Goal: Task Accomplishment & Management: Use online tool/utility

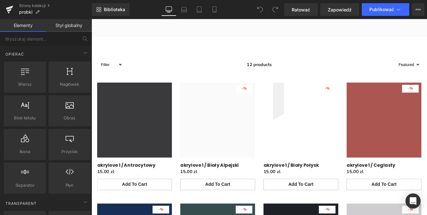
scroll to position [182, 0]
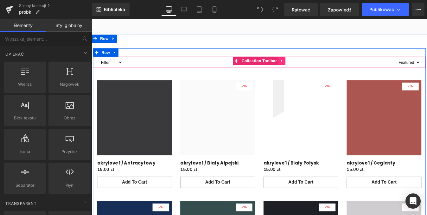
click at [307, 69] on icon "Treść główna" at bounding box center [309, 66] width 4 height 5
click at [339, 75] on div "12 products" at bounding box center [283, 68] width 313 height 13
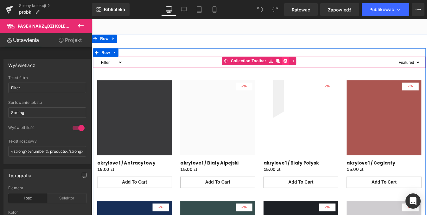
click at [312, 69] on icon "Treść główna" at bounding box center [313, 66] width 4 height 4
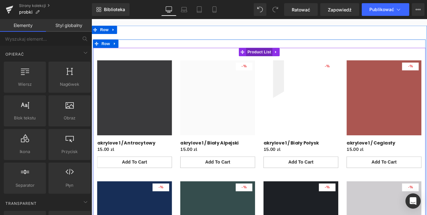
scroll to position [192, 0]
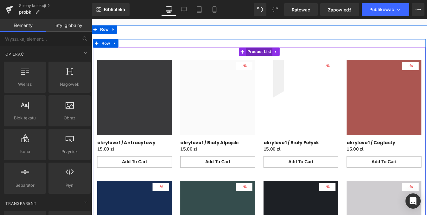
click at [283, 129] on div "- 1500 % (P) Image Row" at bounding box center [330, 130] width 95 height 138
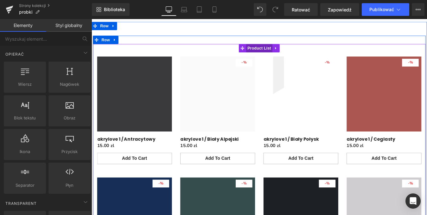
scroll to position [198, 0]
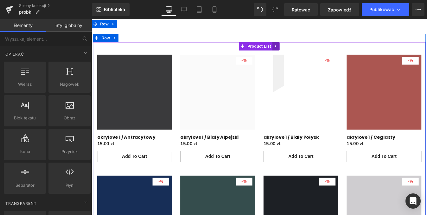
click at [301, 53] on icon "Treść główna" at bounding box center [303, 50] width 4 height 5
click at [273, 55] on span "Product List" at bounding box center [271, 50] width 30 height 10
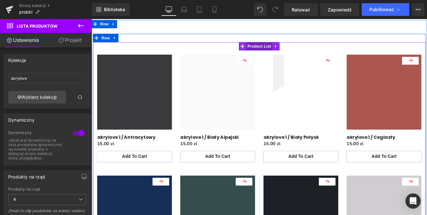
click at [273, 55] on span "Product List" at bounding box center [283, 50] width 30 height 10
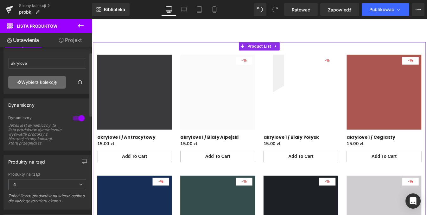
scroll to position [0, 0]
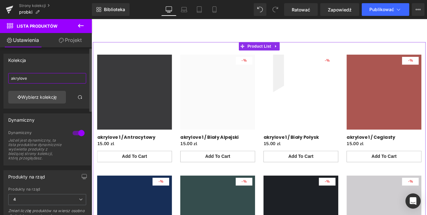
click at [31, 78] on input "akrylove" at bounding box center [47, 78] width 78 height 10
click at [39, 97] on font "Wybierz kolekcję" at bounding box center [39, 96] width 36 height 5
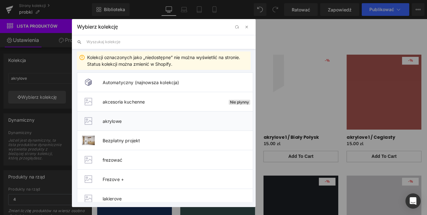
click at [116, 122] on font "akrylowe" at bounding box center [112, 120] width 19 height 5
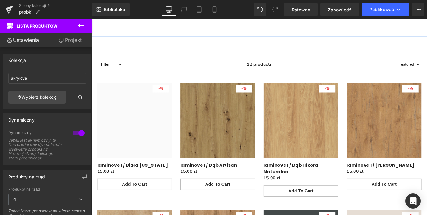
scroll to position [710, 0]
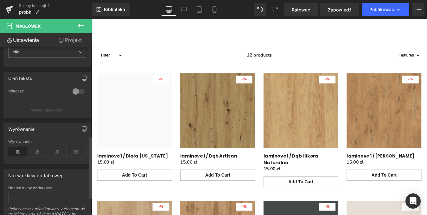
scroll to position [251, 0]
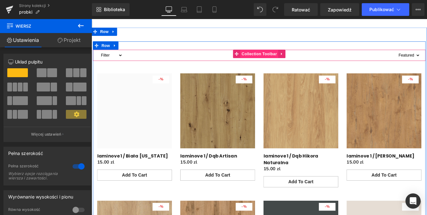
click at [283, 63] on span "Collection Toolbar" at bounding box center [283, 59] width 43 height 10
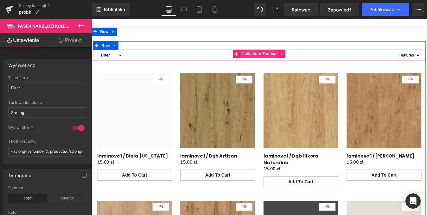
click at [282, 63] on span "Collection Toolbar" at bounding box center [283, 59] width 43 height 10
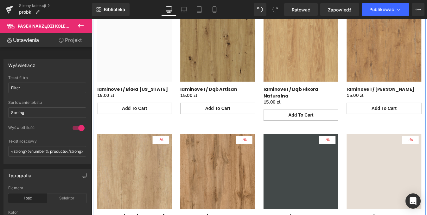
scroll to position [793, 0]
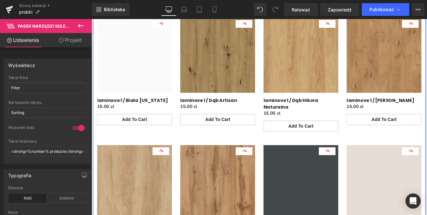
click at [274, 13] on span "Product List" at bounding box center [283, 8] width 30 height 10
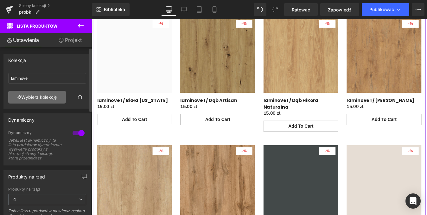
click at [36, 98] on font "Wybierz kolekcję" at bounding box center [39, 96] width 36 height 5
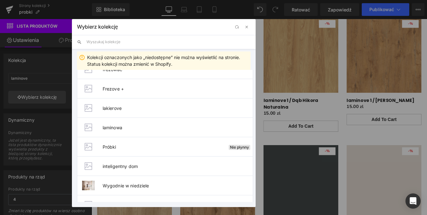
scroll to position [91, 0]
click at [116, 127] on font "laminowa" at bounding box center [113, 126] width 20 height 5
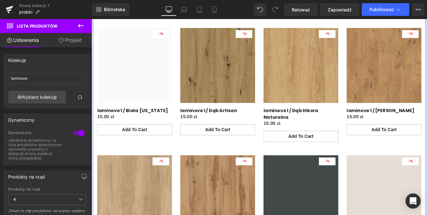
scroll to position [762, 0]
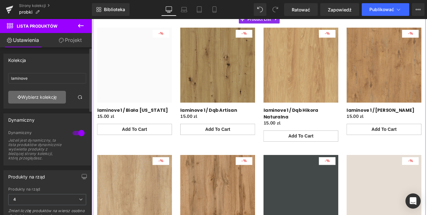
click at [28, 101] on link "Wybierz kolekcję" at bounding box center [37, 97] width 58 height 13
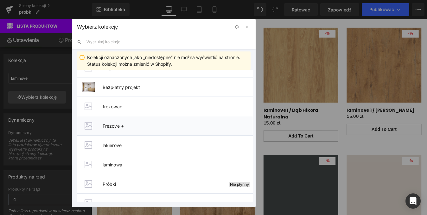
scroll to position [55, 0]
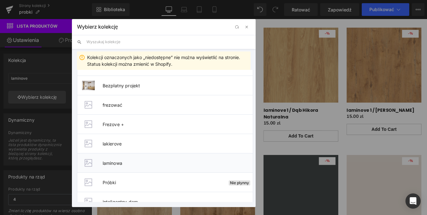
click at [113, 163] on font "laminowa" at bounding box center [113, 162] width 20 height 5
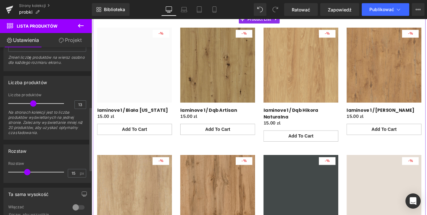
scroll to position [159, 0]
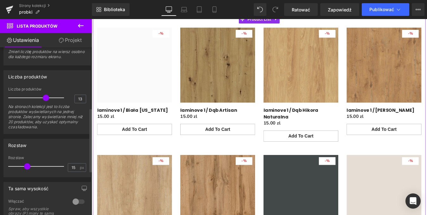
drag, startPoint x: 33, startPoint y: 100, endPoint x: 45, endPoint y: 100, distance: 12.7
click at [45, 100] on span at bounding box center [46, 97] width 6 height 6
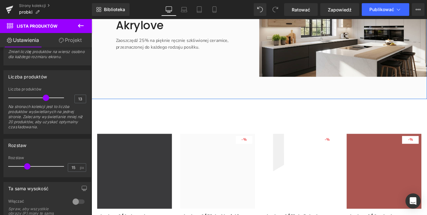
scroll to position [170, 0]
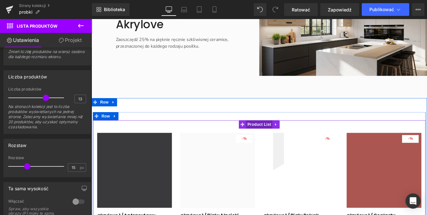
click at [274, 140] on span "Product List" at bounding box center [283, 139] width 30 height 10
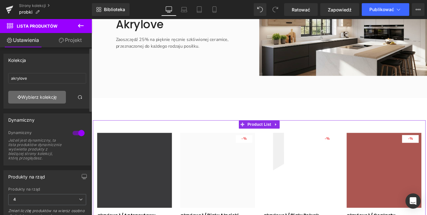
click at [35, 100] on link "Wybierz kolekcję" at bounding box center [37, 97] width 58 height 13
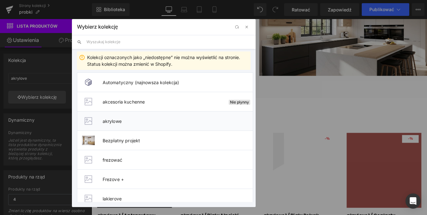
click at [109, 123] on font "akrylowe" at bounding box center [112, 120] width 19 height 5
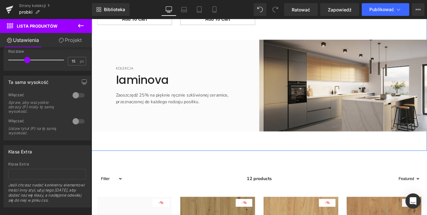
scroll to position [689, 0]
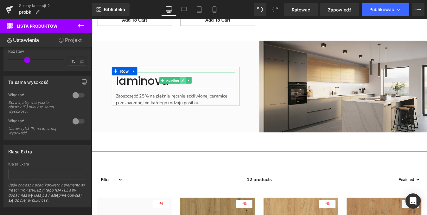
click at [194, 91] on icon "Treść główna" at bounding box center [195, 89] width 3 height 4
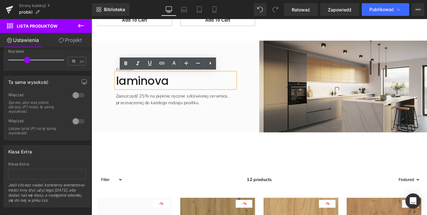
click at [177, 91] on font "laminova" at bounding box center [150, 90] width 61 height 18
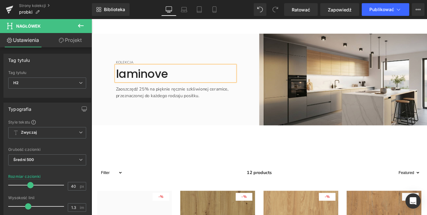
scroll to position [698, 0]
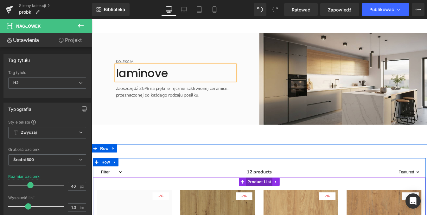
click at [277, 203] on span "Product List" at bounding box center [283, 205] width 30 height 10
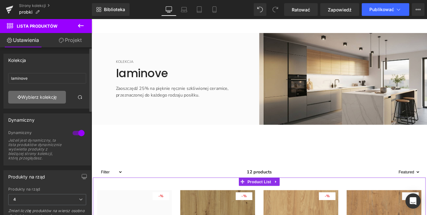
click at [43, 95] on font "Wybierz kolekcję" at bounding box center [39, 96] width 36 height 5
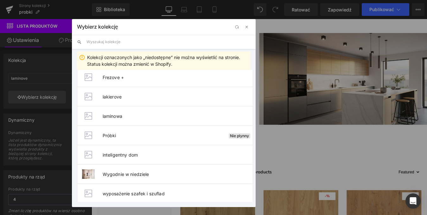
scroll to position [103, 0]
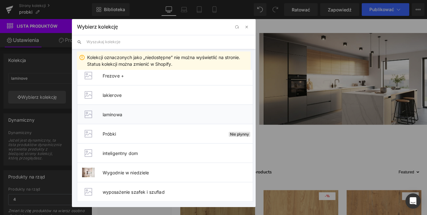
click at [117, 113] on font "laminowa" at bounding box center [113, 114] width 20 height 5
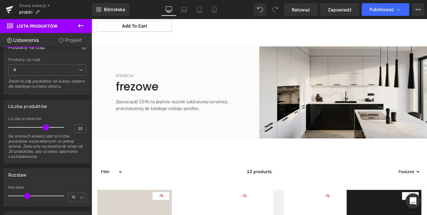
scroll to position [1302, 0]
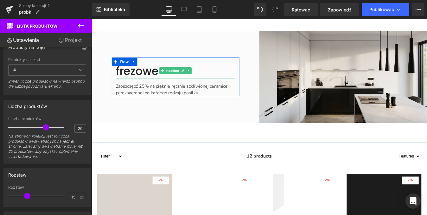
click at [150, 80] on font "frezowe" at bounding box center [144, 78] width 49 height 18
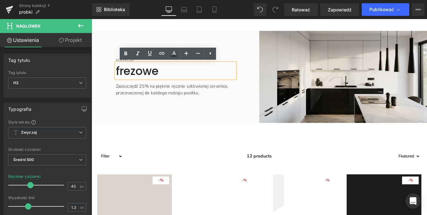
click at [188, 116] on div "KOLEKCJA Text Block frezowe Heading Zaoszczędź 25% na pięknie ręcznie szkliwion…" at bounding box center [188, 84] width 192 height 105
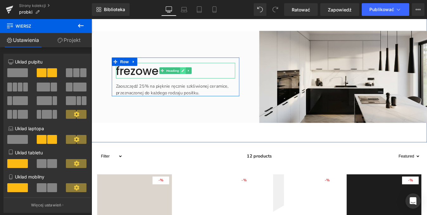
click at [195, 78] on icon "Treść główna" at bounding box center [196, 77] width 3 height 3
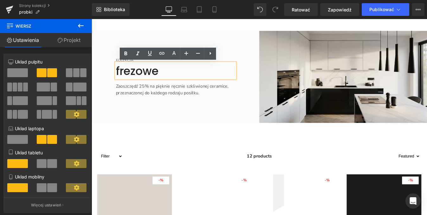
click at [158, 78] on font "frezowe" at bounding box center [144, 78] width 49 height 18
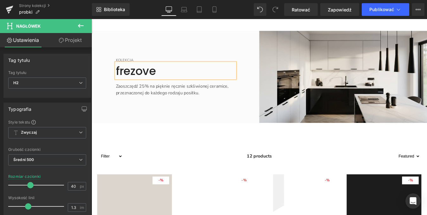
click at [183, 116] on div "KOLEKCJA Text Block frezove Heading Zaoszczędź 25% na pięknie ręcznie szkliwion…" at bounding box center [188, 84] width 192 height 105
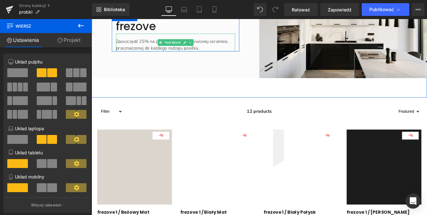
scroll to position [1355, 0]
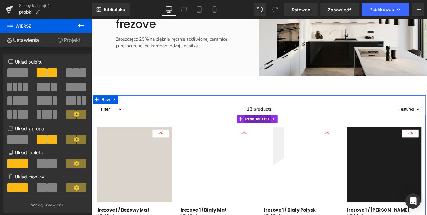
click at [283, 133] on span "Product List" at bounding box center [281, 133] width 30 height 10
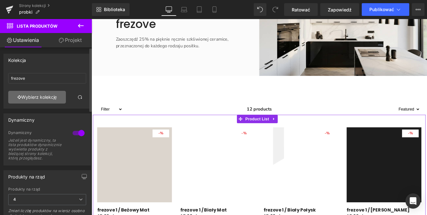
click at [50, 99] on font "Wybierz kolekcję" at bounding box center [39, 96] width 36 height 5
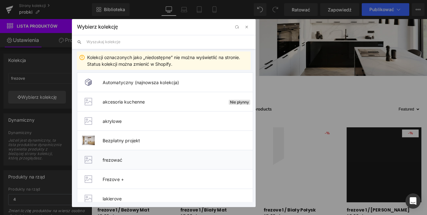
click at [116, 160] on font "frezować" at bounding box center [113, 159] width 20 height 5
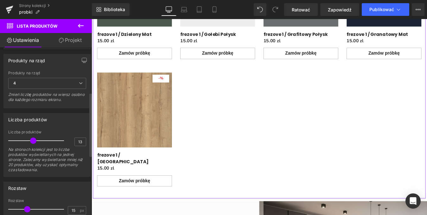
scroll to position [119, 0]
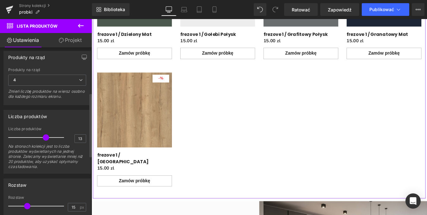
drag, startPoint x: 33, startPoint y: 136, endPoint x: 45, endPoint y: 138, distance: 12.6
click at [45, 138] on span at bounding box center [46, 137] width 6 height 6
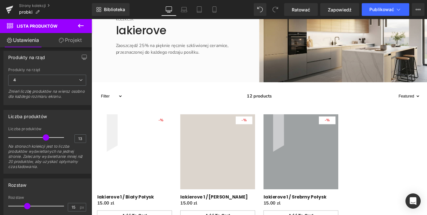
scroll to position [2218, 0]
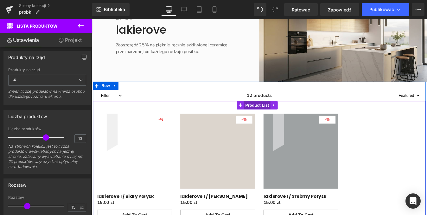
click at [280, 113] on span "Product List" at bounding box center [281, 118] width 30 height 10
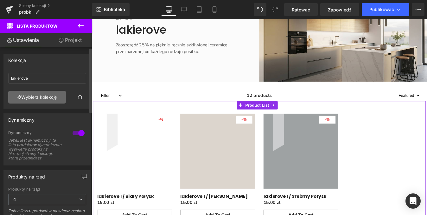
click at [43, 100] on link "Wybierz kolekcję" at bounding box center [37, 97] width 58 height 13
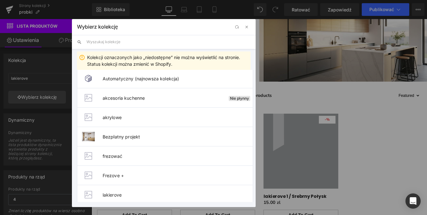
scroll to position [0, 0]
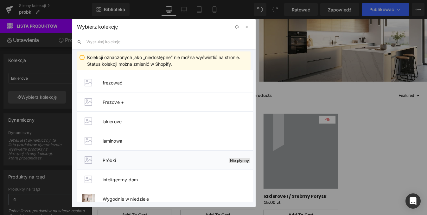
scroll to position [78, 0]
click at [116, 121] on font "lakierove" at bounding box center [112, 119] width 19 height 5
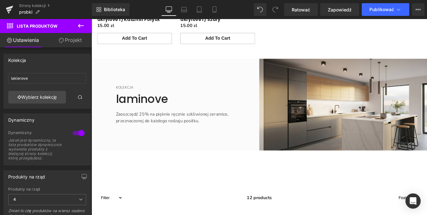
scroll to position [668, 0]
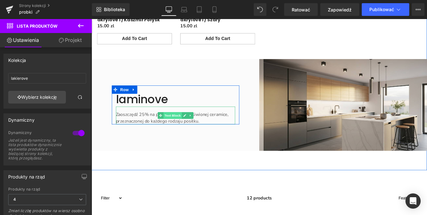
click at [183, 129] on span "Text Block" at bounding box center [184, 129] width 21 height 8
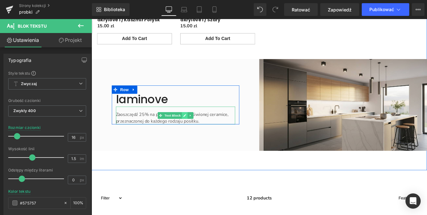
click at [197, 129] on icon "Treść główna" at bounding box center [198, 128] width 3 height 3
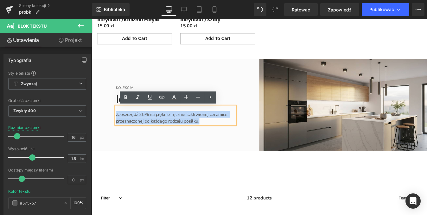
drag, startPoint x: 215, startPoint y: 134, endPoint x: 118, endPoint y: 127, distance: 97.9
click at [120, 127] on p "Zaoszczędź 25% na pięknie ręcznie szkliwionej ceramice, przeznaczonej do każdeg…" at bounding box center [188, 131] width 136 height 15
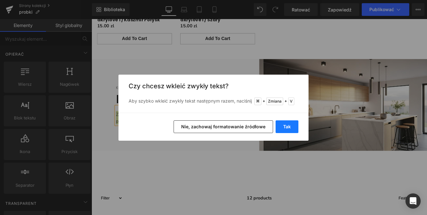
click at [287, 127] on font "Tak" at bounding box center [287, 126] width 8 height 5
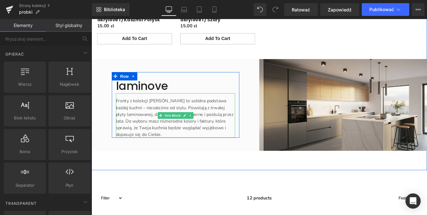
click at [167, 150] on p "Fronty z kolekcji [PERSON_NAME] to solidna podstawa każdej kuchni – niezależnie…" at bounding box center [188, 132] width 136 height 46
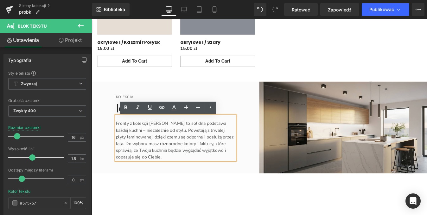
scroll to position [640, 0]
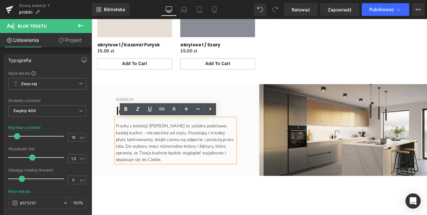
click at [238, 95] on div "KOLEKCJA Text Block laminove Heading Fronty z kolekcji Laminove to solidna pods…" at bounding box center [188, 145] width 192 height 105
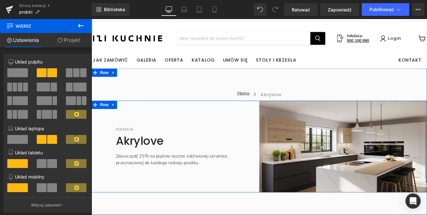
scroll to position [44, 0]
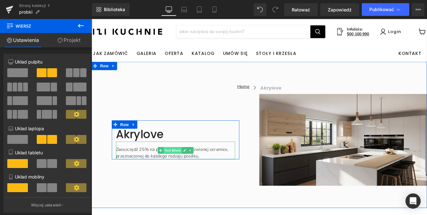
click at [187, 165] on span "Text Block" at bounding box center [184, 169] width 21 height 8
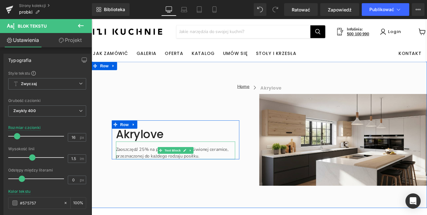
click at [216, 173] on p "Zaoszczędź 25% na pięknie ręcznie szkliwionej ceramice, przeznaczonej do każdeg…" at bounding box center [188, 171] width 136 height 15
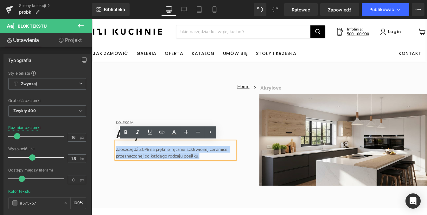
drag, startPoint x: 216, startPoint y: 175, endPoint x: 117, endPoint y: 169, distance: 98.8
click at [120, 169] on p "Zaoszczędź 25% na pięknie ręcznie szkliwionej ceramice, przeznaczonej do każdeg…" at bounding box center [188, 171] width 136 height 15
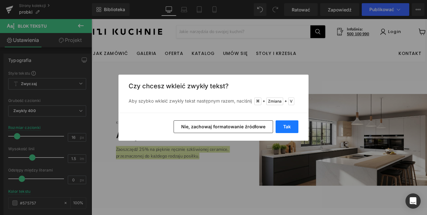
click at [286, 126] on font "Tak" at bounding box center [287, 126] width 8 height 5
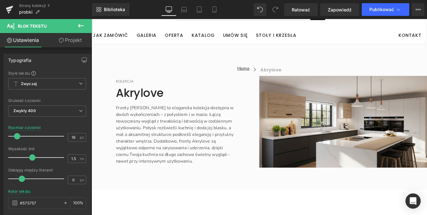
scroll to position [66, 0]
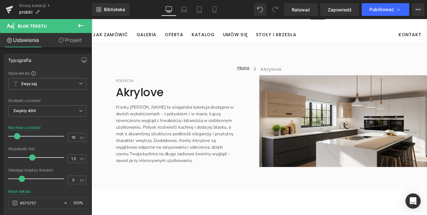
click at [207, 181] on p "Fronty Akrylove to elegancka kolekcja dostępna w dwóch wykończeniach – z połysk…" at bounding box center [188, 150] width 136 height 68
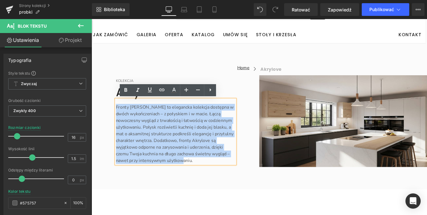
drag, startPoint x: 207, startPoint y: 181, endPoint x: 110, endPoint y: 112, distance: 119.3
click at [110, 112] on div "KOLEKCJA Text Block Akrylove Heading Fronty Akrylove to elegancka kolekcja dost…" at bounding box center [188, 135] width 192 height 105
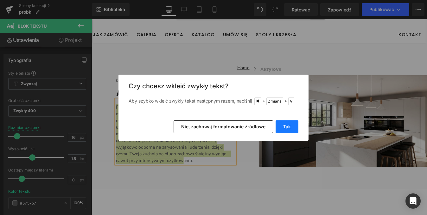
click at [285, 126] on font "Tak" at bounding box center [287, 126] width 8 height 5
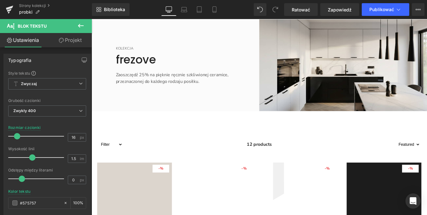
scroll to position [1315, 0]
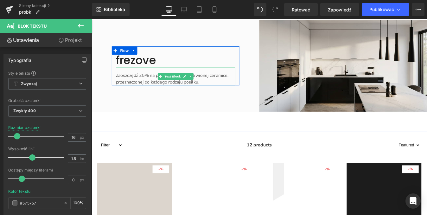
click at [201, 91] on font "Zaoszczędź 25% na pięknie ręcznie szkliwionej ceramice, przeznaczonej do każdeg…" at bounding box center [184, 87] width 129 height 15
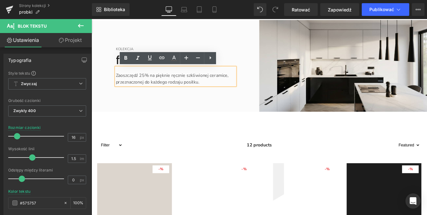
click at [247, 36] on div "KOLEKCJA Text Block frezove Heading Zaoszczędź 25% na pięknie ręcznie szkliwion…" at bounding box center [188, 72] width 192 height 105
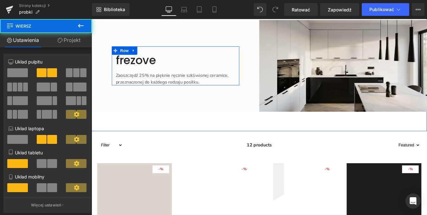
click at [181, 81] on span "Text Block" at bounding box center [184, 85] width 21 height 8
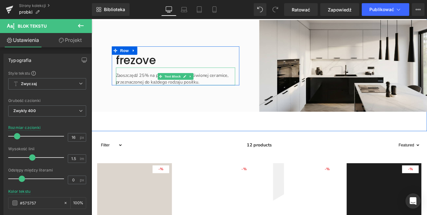
click at [152, 81] on font "Zaoszczędź 25% na pięknie ręcznie szkliwionej ceramice, przeznaczonej do każdeg…" at bounding box center [184, 87] width 129 height 15
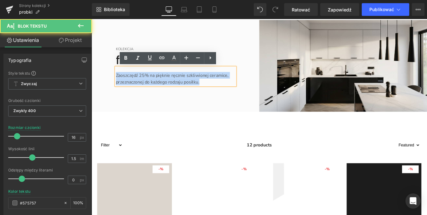
drag, startPoint x: 213, startPoint y: 91, endPoint x: 112, endPoint y: 82, distance: 101.6
click at [112, 82] on div "KOLEKCJA Text Block frezove Heading Zaoszczędź 25% na pięknie ręcznie szkliwion…" at bounding box center [188, 72] width 192 height 105
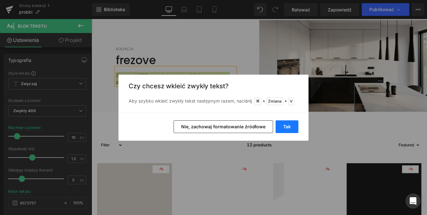
click at [290, 126] on font "Tak" at bounding box center [287, 126] width 8 height 5
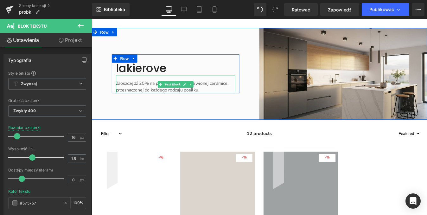
scroll to position [2175, 0]
click at [184, 89] on span "Text Block" at bounding box center [184, 93] width 21 height 8
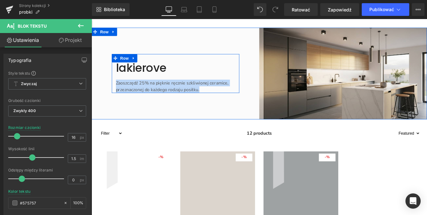
drag, startPoint x: 215, startPoint y: 78, endPoint x: 116, endPoint y: 71, distance: 99.2
click at [116, 71] on div "KOLEKCJA Text Block lakierove Heading Zaoszczędź 25% na pięknie ręcznie szkliwi…" at bounding box center [188, 81] width 146 height 44
click at [223, 88] on p "Zaoszczędź 25% na pięknie ręcznie szkliwionej ceramice, przeznaczonej do każdeg…" at bounding box center [188, 95] width 136 height 15
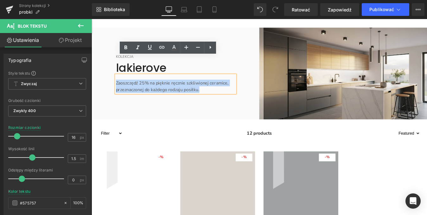
drag, startPoint x: 218, startPoint y: 79, endPoint x: 118, endPoint y: 69, distance: 101.0
click at [120, 88] on p "Zaoszczędź 25% na pięknie ręcznie szkliwionej ceramice, przeznaczonej do każdeg…" at bounding box center [188, 95] width 136 height 15
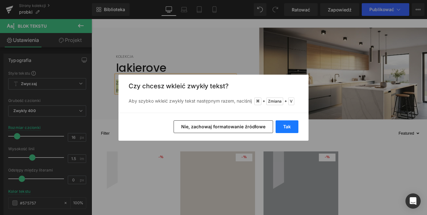
click at [285, 126] on font "Tak" at bounding box center [287, 126] width 8 height 5
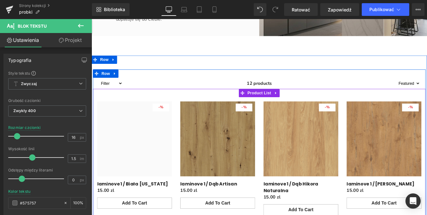
scroll to position [783, 0]
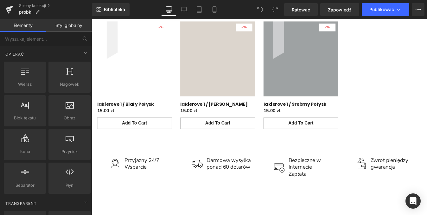
scroll to position [2028, 0]
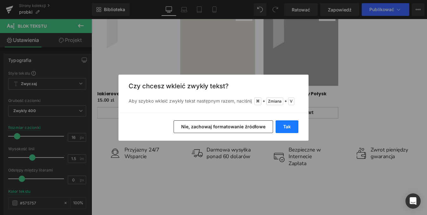
click at [288, 127] on font "Tak" at bounding box center [287, 126] width 8 height 5
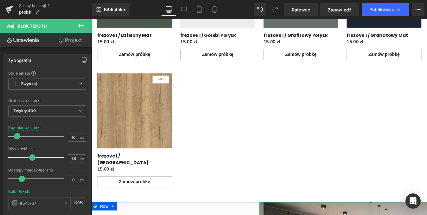
scroll to position [1787, 0]
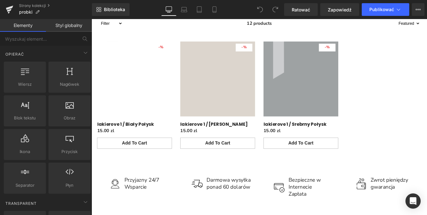
scroll to position [2067, 0]
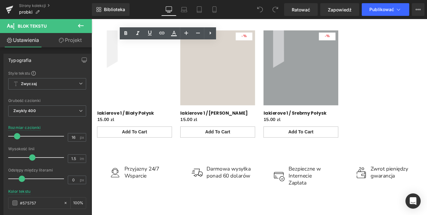
drag, startPoint x: 203, startPoint y: 60, endPoint x: 117, endPoint y: 54, distance: 85.5
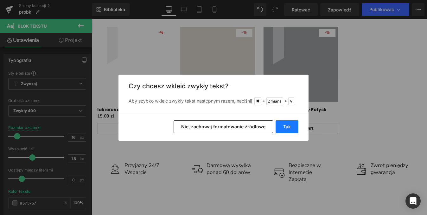
click at [286, 127] on font "Tak" at bounding box center [287, 126] width 8 height 5
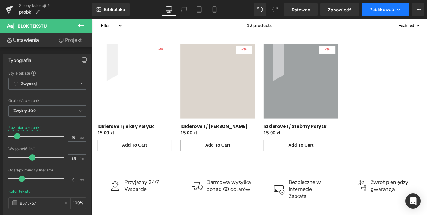
click at [400, 9] on icon at bounding box center [399, 9] width 6 height 6
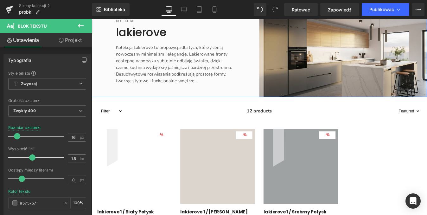
scroll to position [1954, 0]
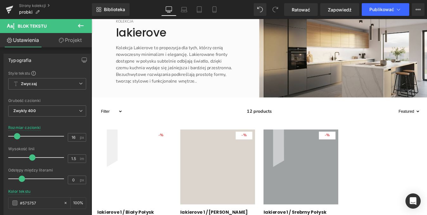
click at [46, 27] on font "Blok tekstu" at bounding box center [32, 25] width 29 height 5
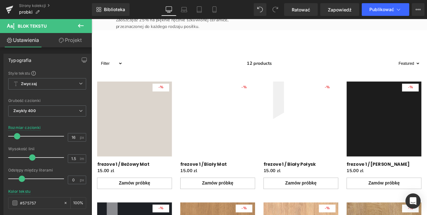
scroll to position [1297, 0]
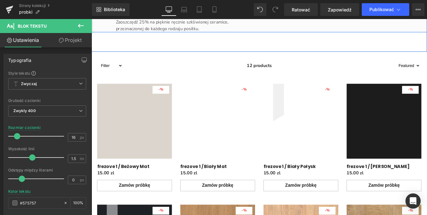
click at [163, 34] on font "Zaoszczędź 25% na pięknie ręcznie szkliwionej ceramice, przeznaczonej do każdeg…" at bounding box center [184, 26] width 129 height 15
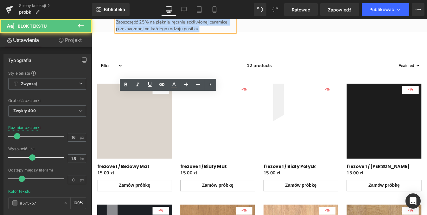
drag, startPoint x: 213, startPoint y: 121, endPoint x: 108, endPoint y: 114, distance: 104.9
click at [108, 34] on div "KOLEKCJA Text Block frezowe Heading Zaoszczędź 25% na pięknie ręcznie szkliwion…" at bounding box center [188, 12] width 192 height 44
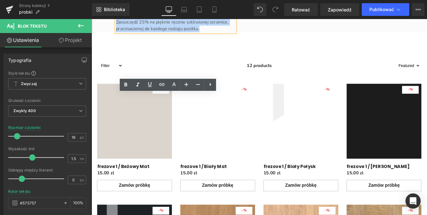
paste div "Treść główna"
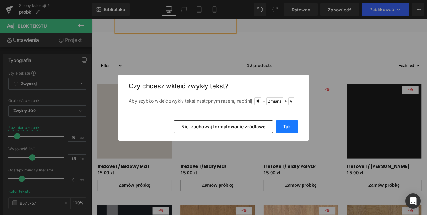
click at [297, 126] on button "Tak" at bounding box center [287, 126] width 23 height 13
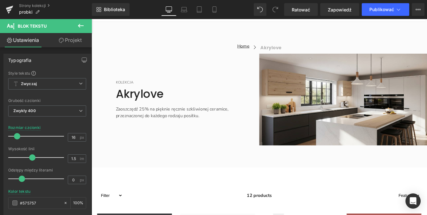
scroll to position [89, 0]
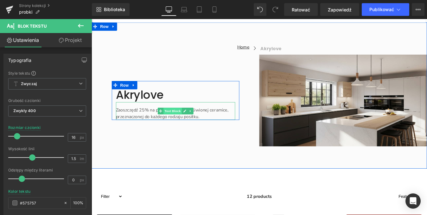
click at [182, 124] on span "Text Block" at bounding box center [184, 124] width 21 height 8
click at [196, 125] on icon "Treść główna" at bounding box center [197, 124] width 3 height 4
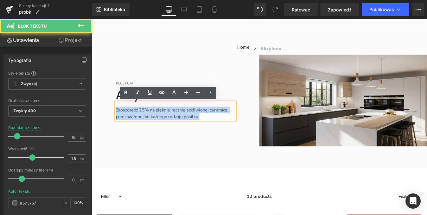
drag, startPoint x: 217, startPoint y: 131, endPoint x: 109, endPoint y: 122, distance: 107.5
click at [109, 122] on div "KOLEKCJA Text Block Akrylove Heading Zaoszczędź 25% na pięknie ręcznie szkliwio…" at bounding box center [188, 112] width 192 height 105
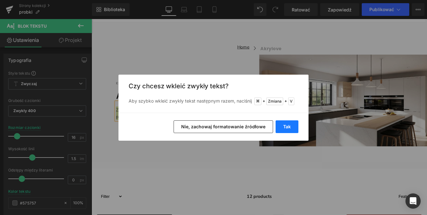
click at [290, 127] on font "Tak" at bounding box center [287, 126] width 8 height 5
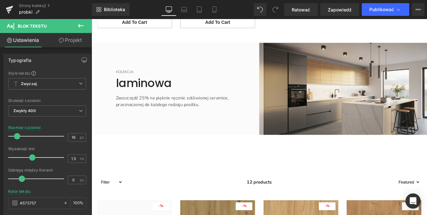
scroll to position [710, 0]
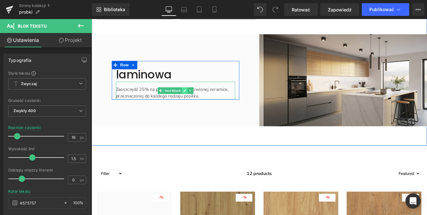
click at [197, 101] on icon "Treść główna" at bounding box center [198, 100] width 3 height 3
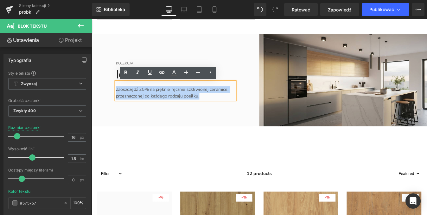
drag, startPoint x: 218, startPoint y: 108, endPoint x: 111, endPoint y: 101, distance: 106.8
click at [111, 101] on div "KOLEKCJA Text Block laminowa Heading Zaoszczędź 25% na pięknie ręcznie szkliwio…" at bounding box center [188, 88] width 192 height 105
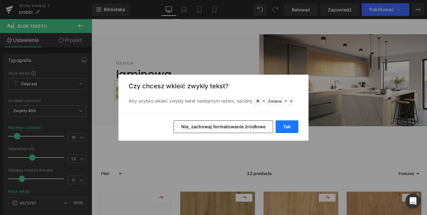
click at [284, 126] on font "Tak" at bounding box center [287, 126] width 8 height 5
